Goal: Information Seeking & Learning: Find specific fact

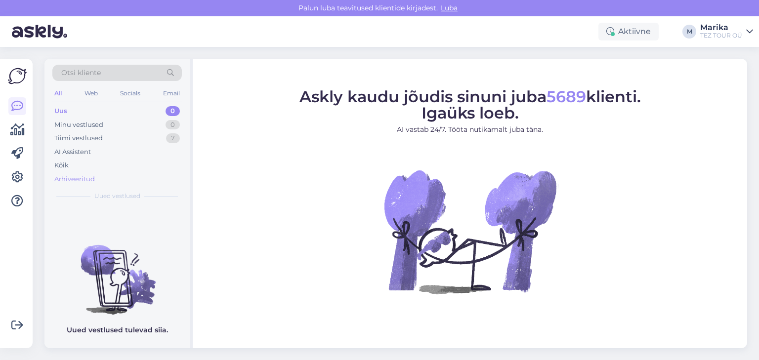
click at [91, 177] on div "Arhiveeritud" at bounding box center [74, 180] width 41 height 10
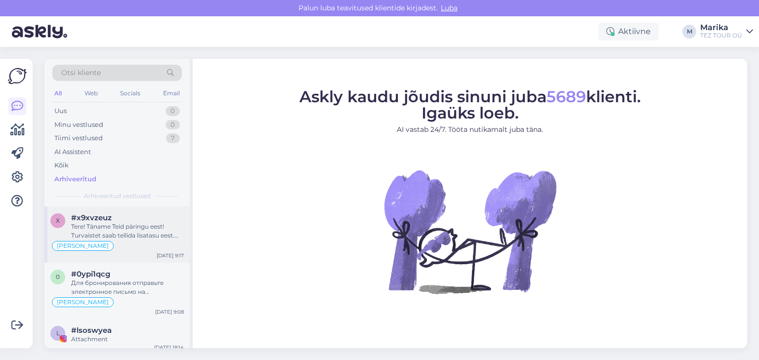
click at [136, 231] on div "Tere! Täname Teid päringu eest! Turvaistet saab tellida lisatasu eest. Edastan …" at bounding box center [127, 231] width 113 height 18
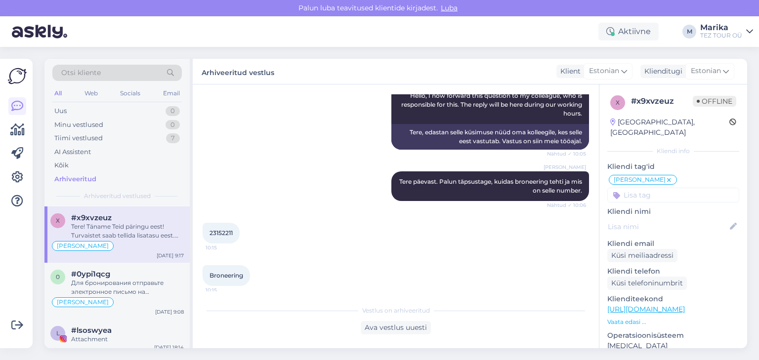
scroll to position [127, 0]
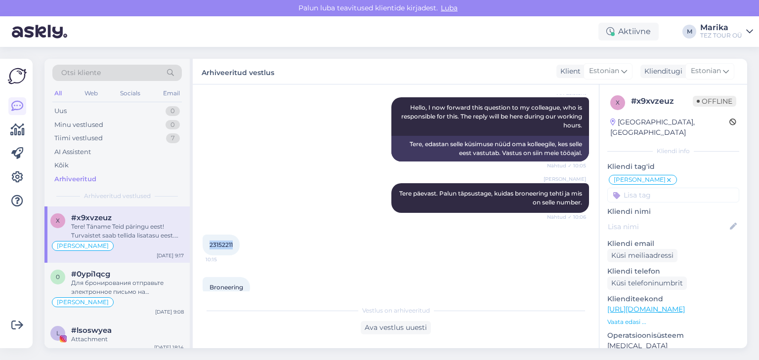
drag, startPoint x: 234, startPoint y: 244, endPoint x: 211, endPoint y: 244, distance: 23.2
click at [211, 244] on div "23152211 10:15" at bounding box center [221, 245] width 37 height 21
copy span "23152211"
